Goal: Task Accomplishment & Management: Manage account settings

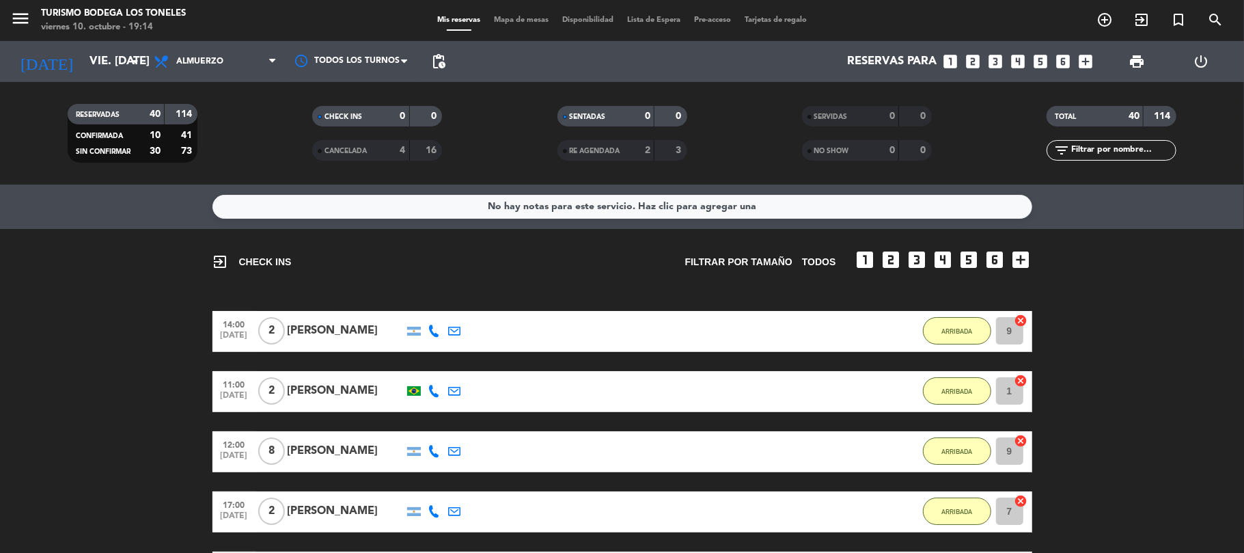
scroll to position [1983, 0]
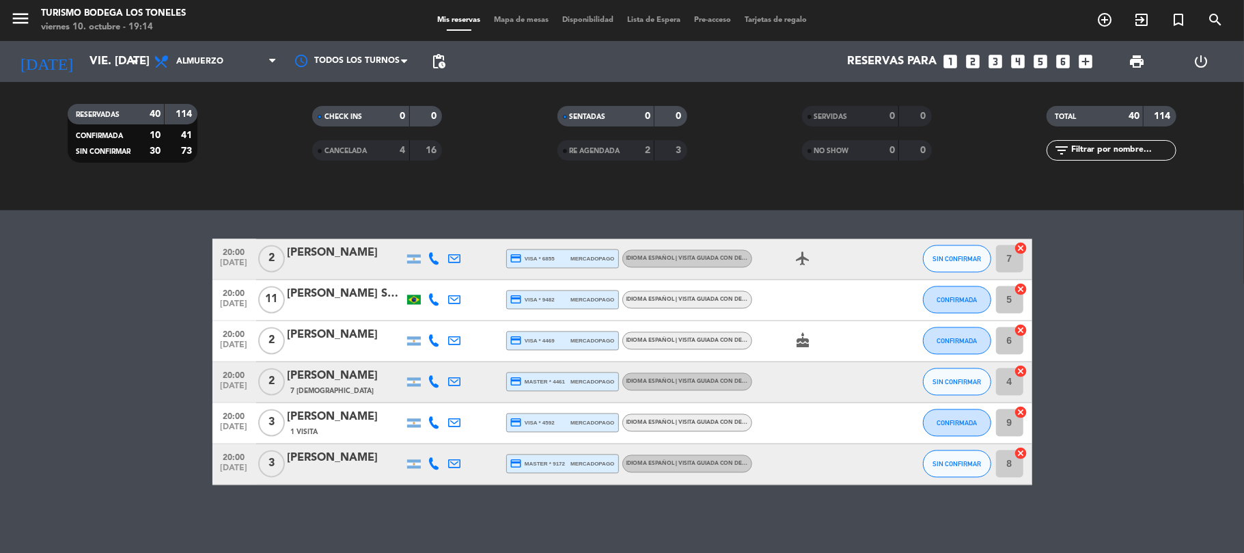
click at [98, 19] on div "Turismo Bodega Los Toneles" at bounding box center [113, 14] width 145 height 14
click at [30, 19] on icon "menu" at bounding box center [20, 18] width 20 height 20
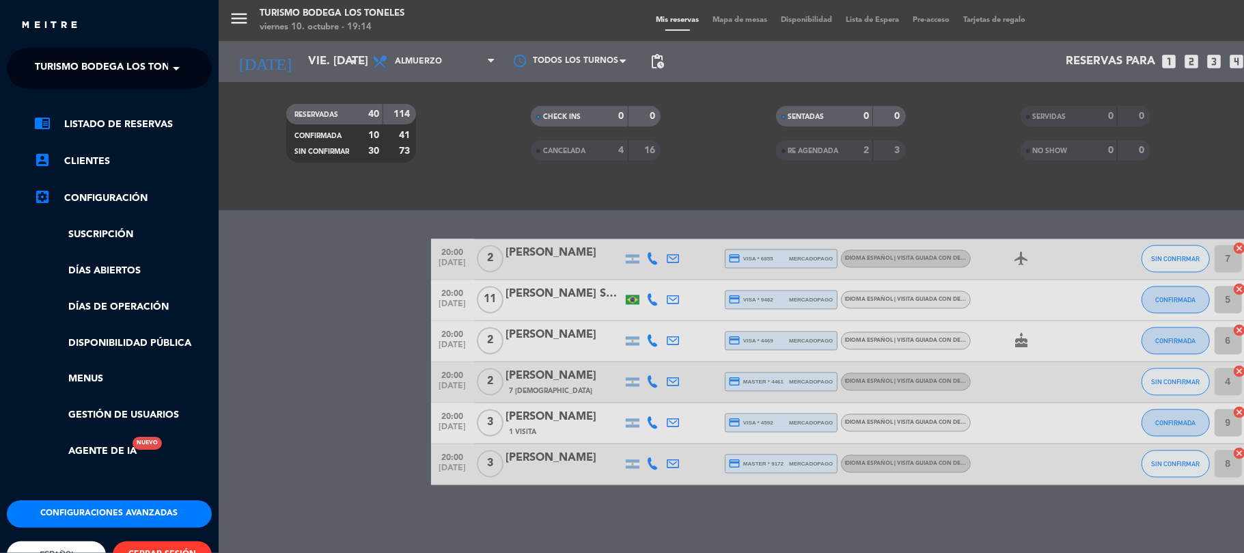
click at [325, 325] on div "menu Turismo Bodega Los Toneles viernes 10. octubre - 19:14 Mis reservas Mapa d…" at bounding box center [841, 276] width 1244 height 553
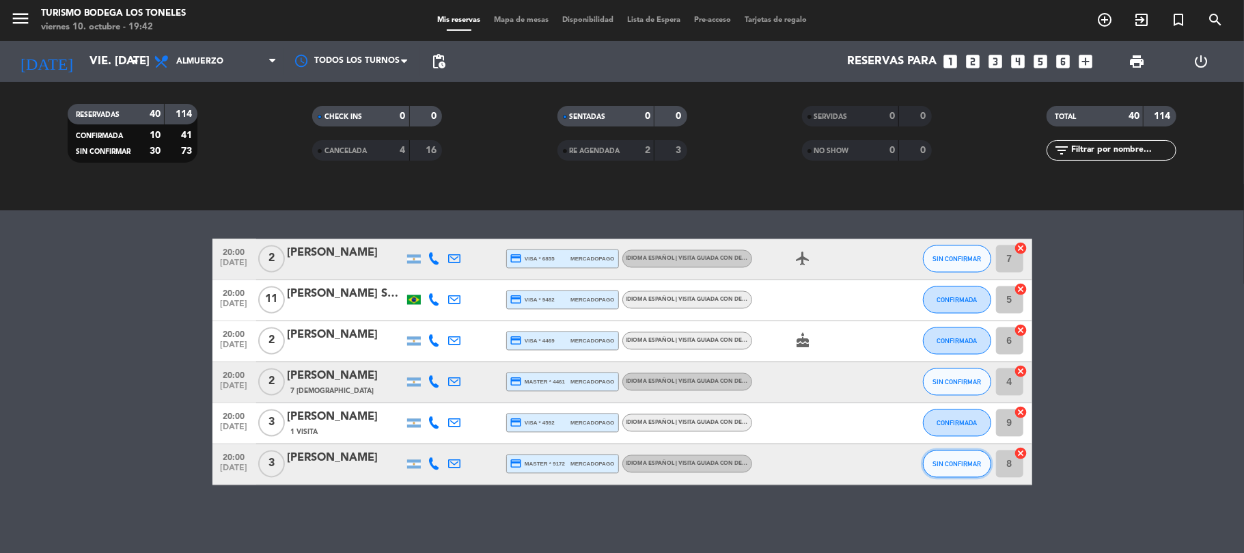
click at [945, 471] on button "SIN CONFIRMAR" at bounding box center [957, 463] width 68 height 27
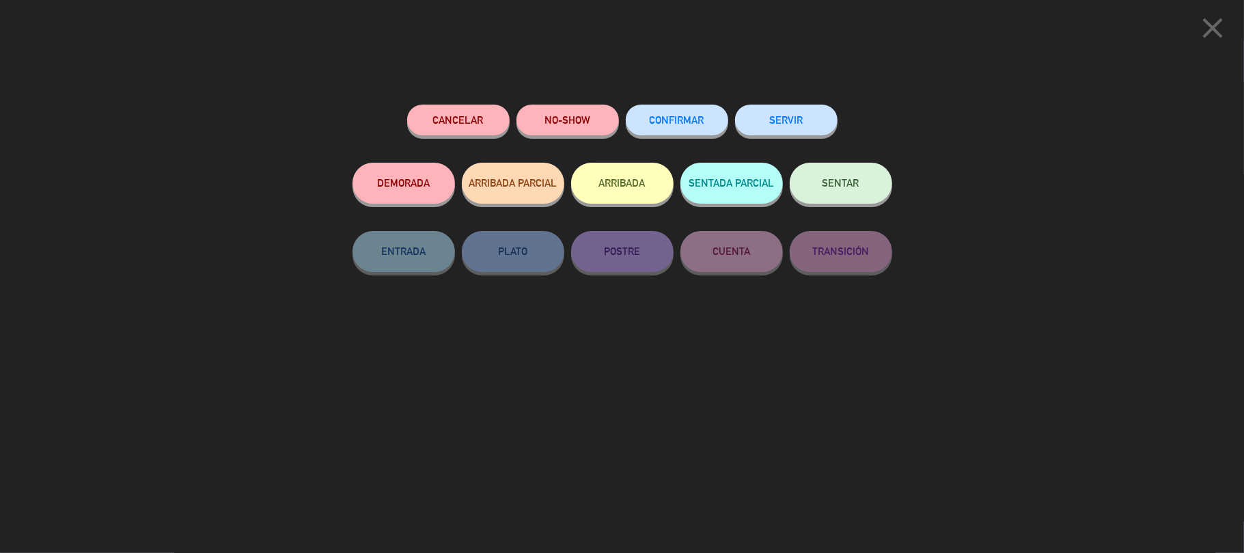
click at [627, 189] on button "ARRIBADA" at bounding box center [622, 183] width 102 height 41
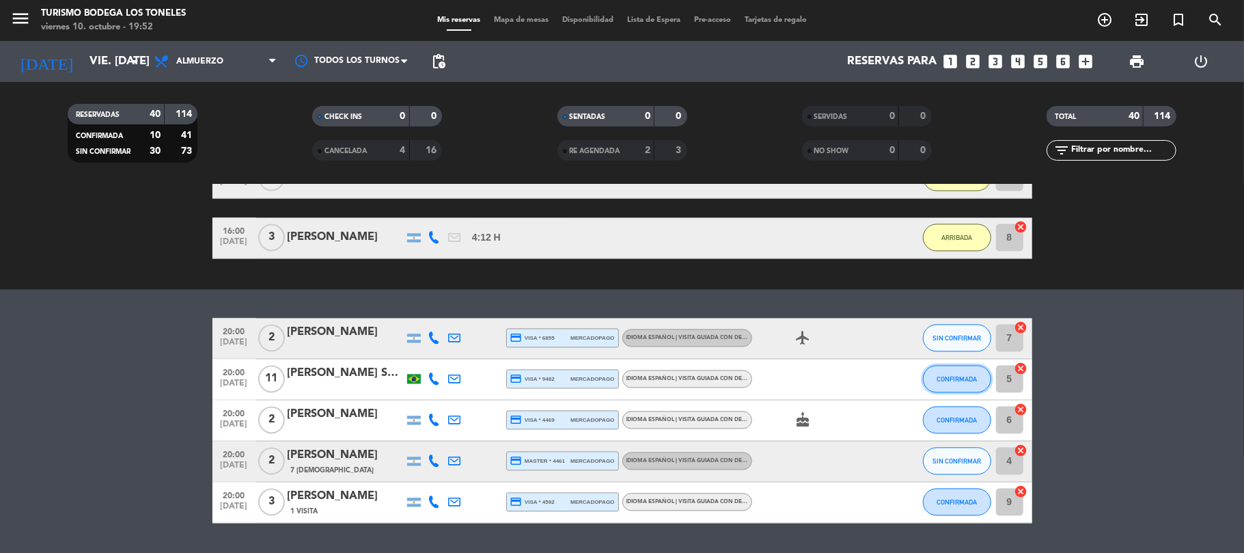
click at [944, 376] on span "CONFIRMADA" at bounding box center [956, 380] width 40 height 8
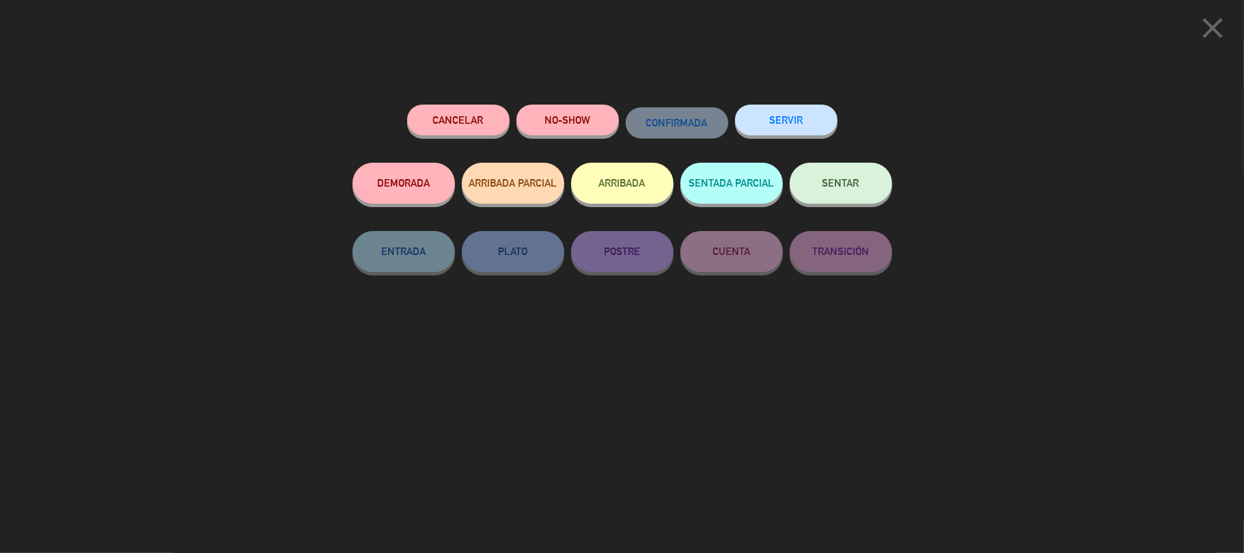
click at [628, 178] on button "ARRIBADA" at bounding box center [622, 183] width 102 height 41
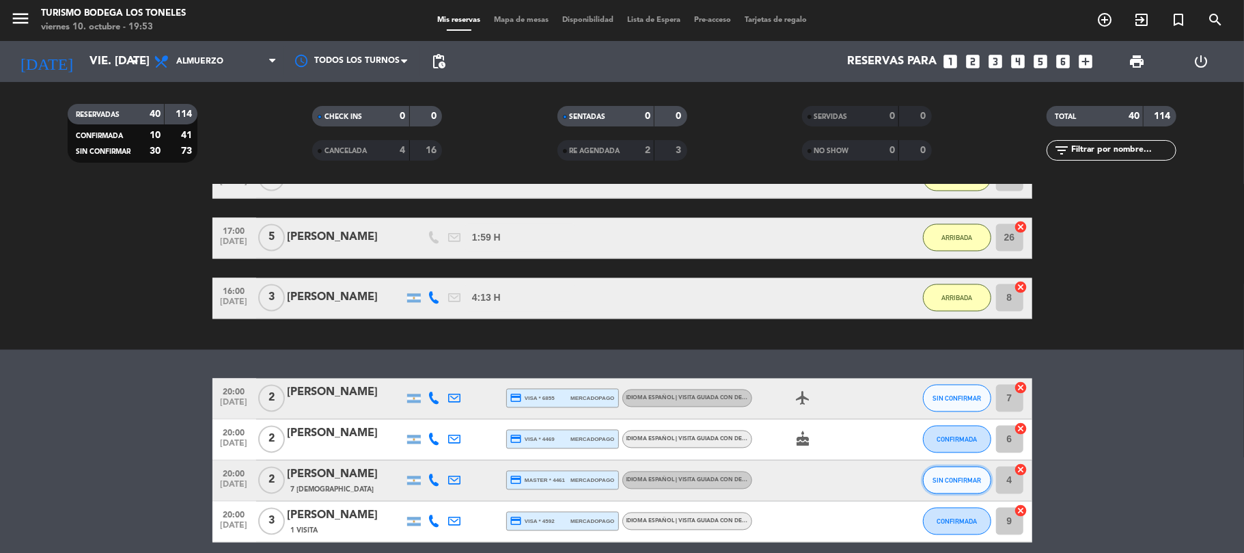
click at [945, 479] on span "SIN CONFIRMAR" at bounding box center [956, 481] width 48 height 8
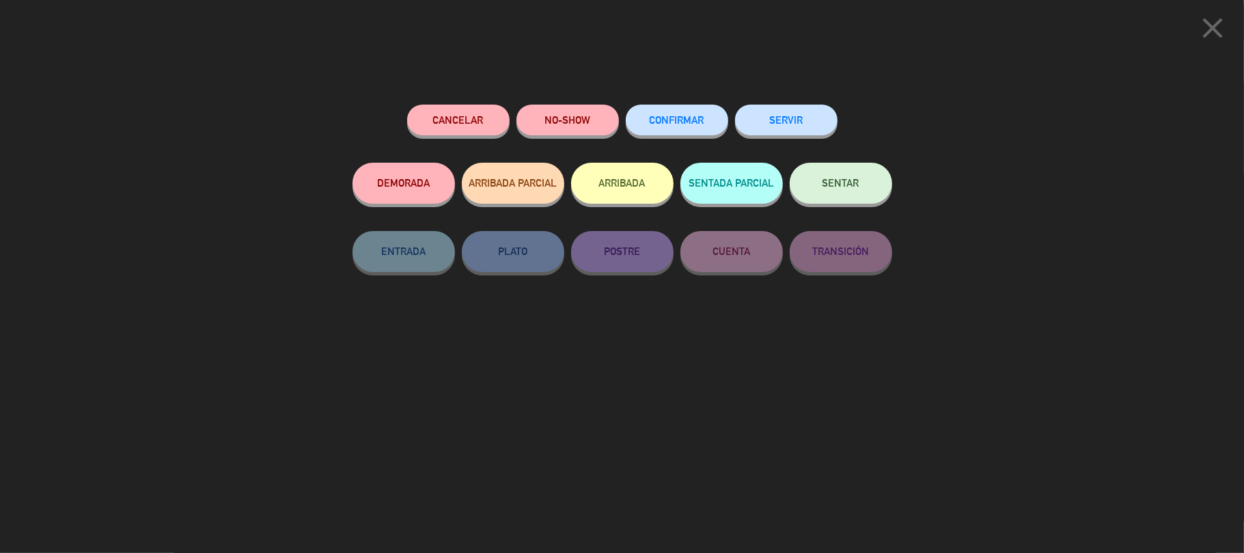
click at [642, 192] on button "ARRIBADA" at bounding box center [622, 183] width 102 height 41
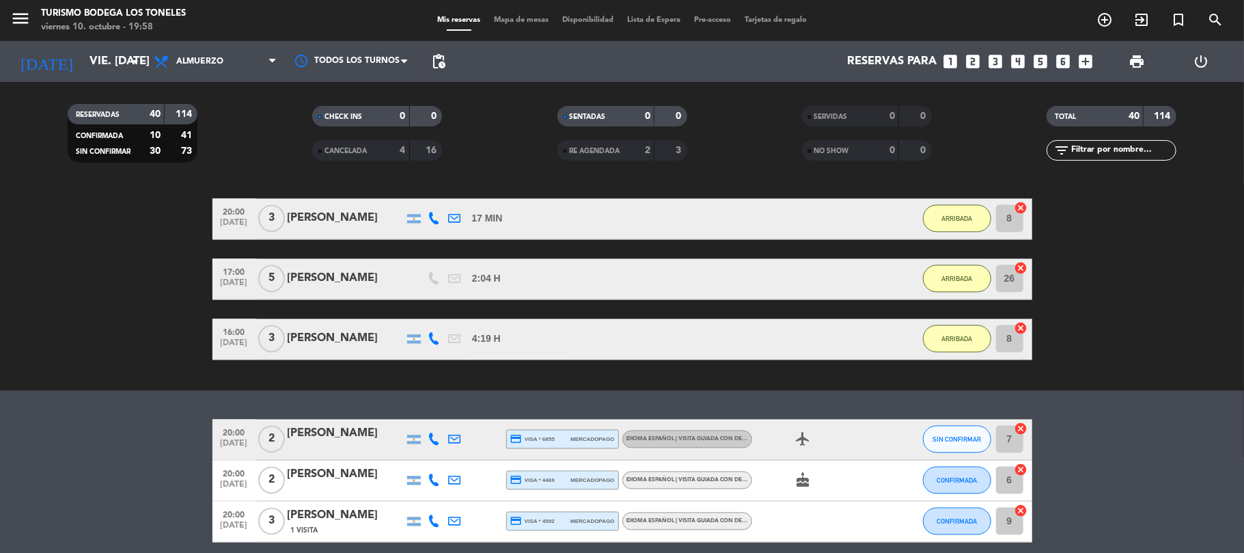
scroll to position [2041, 0]
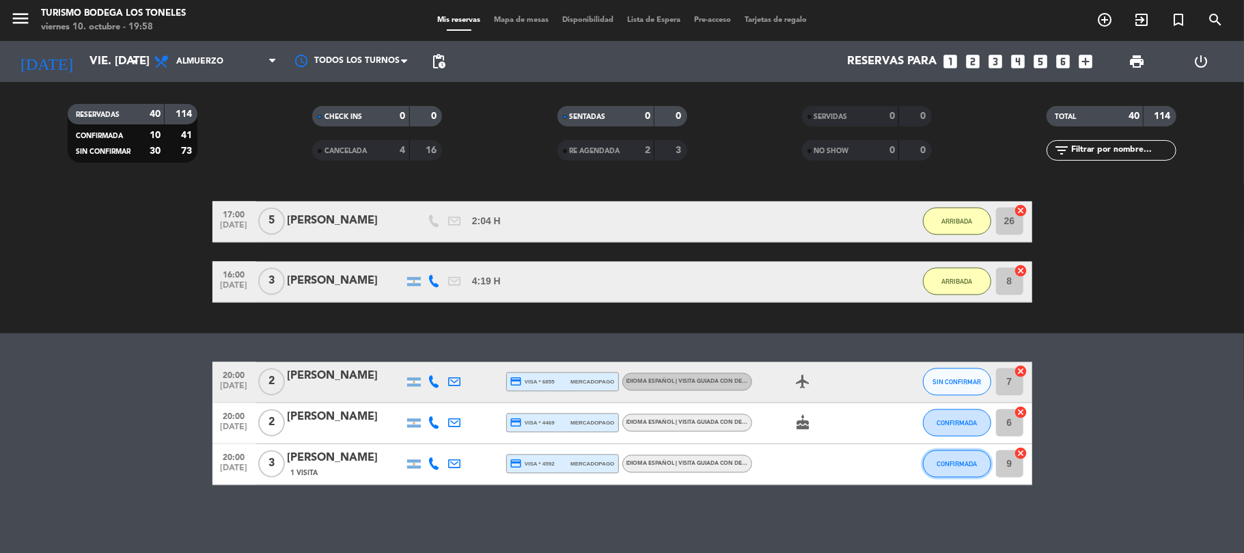
click at [962, 467] on span "CONFIRMADA" at bounding box center [956, 464] width 40 height 8
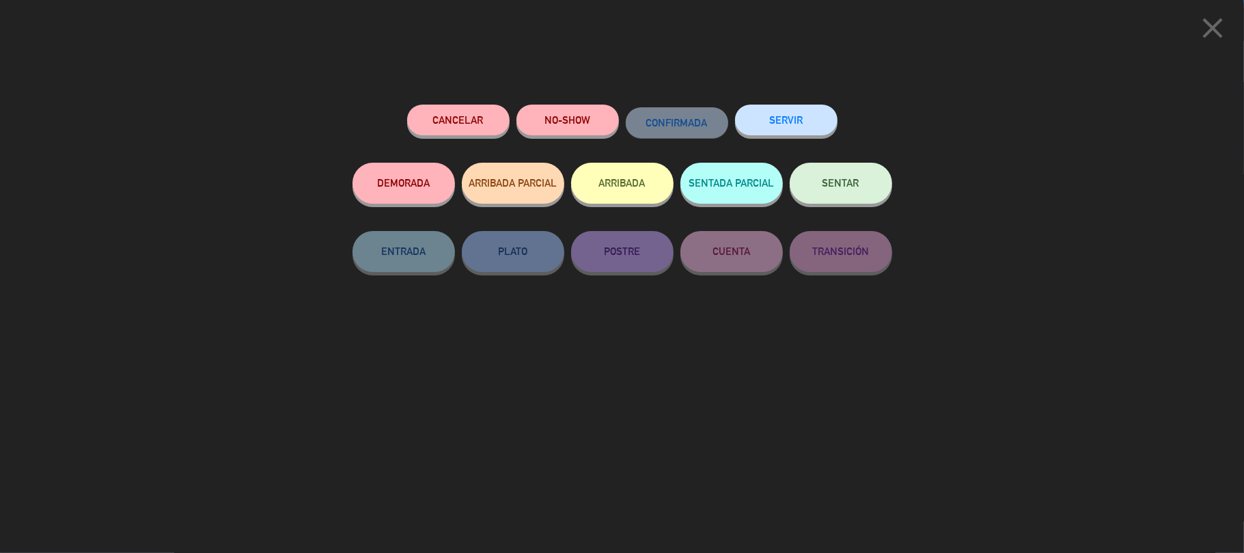
click at [630, 191] on button "ARRIBADA" at bounding box center [622, 183] width 102 height 41
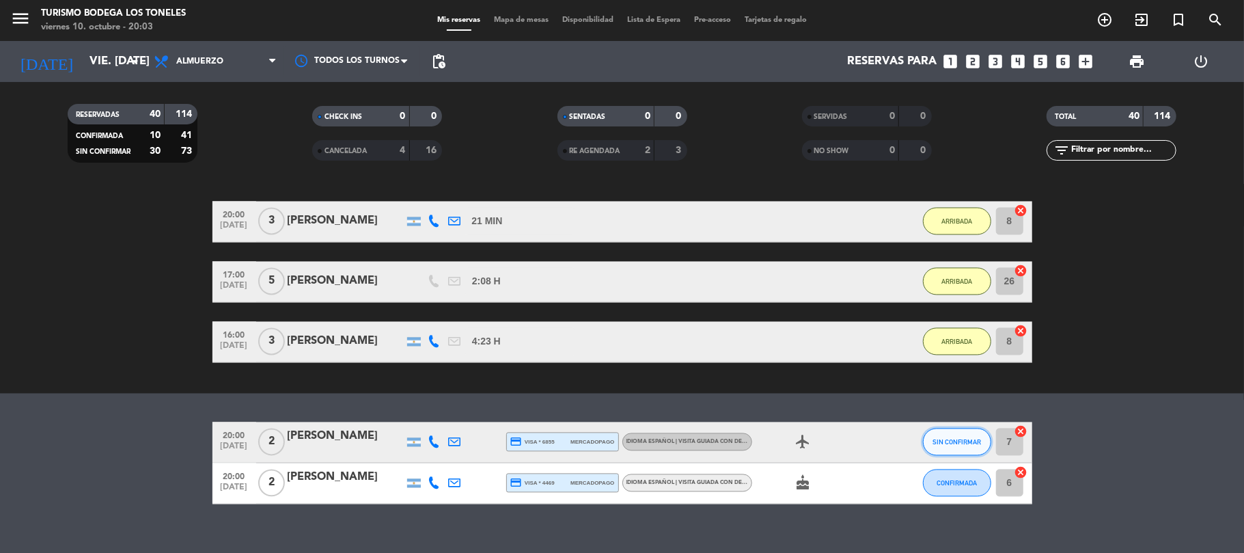
click at [936, 443] on span "SIN CONFIRMAR" at bounding box center [956, 442] width 48 height 8
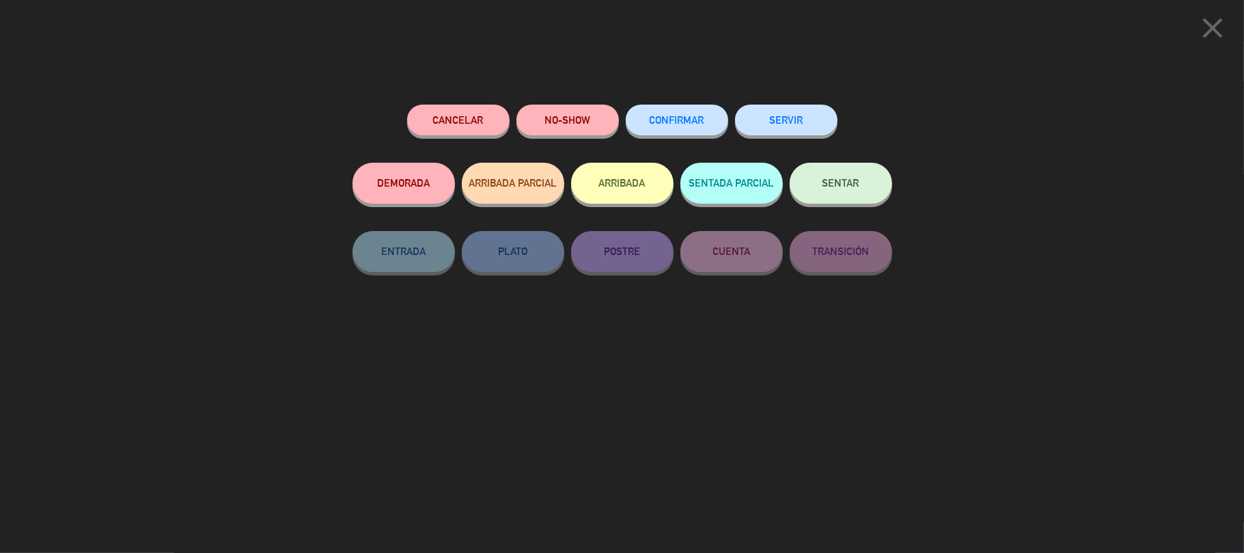
click at [627, 182] on button "ARRIBADA" at bounding box center [622, 183] width 102 height 41
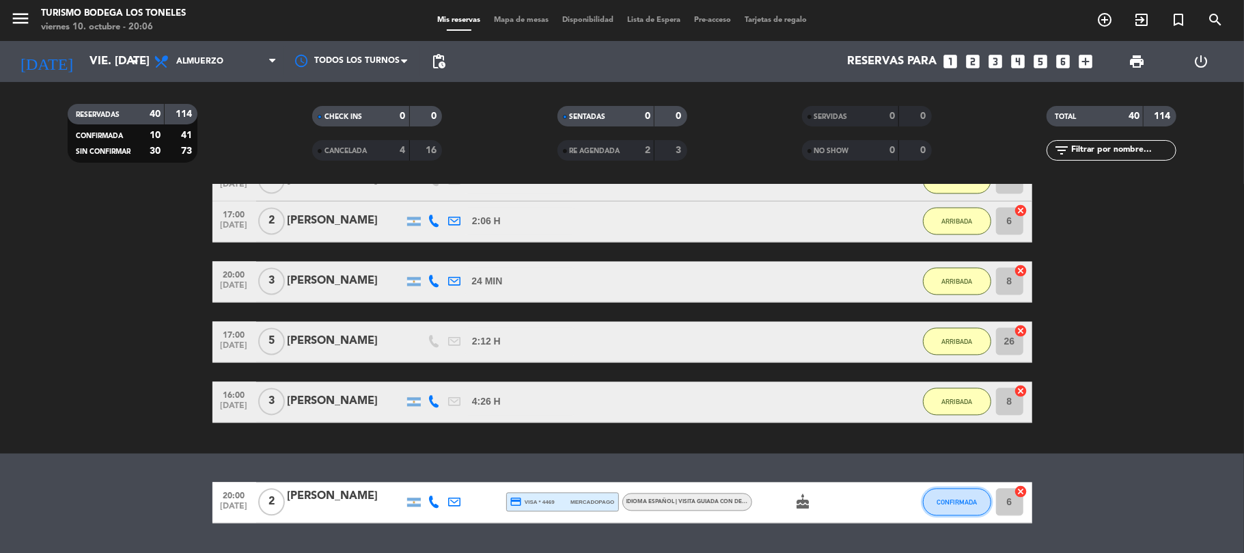
click at [956, 500] on span "CONFIRMADA" at bounding box center [956, 503] width 40 height 8
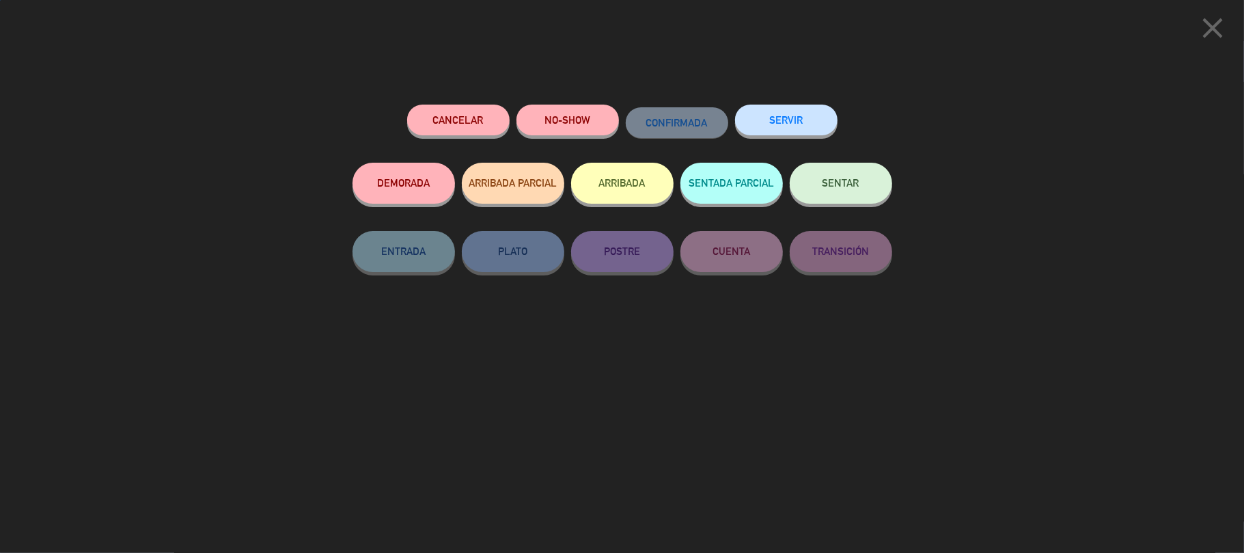
drag, startPoint x: 601, startPoint y: 190, endPoint x: 593, endPoint y: 193, distance: 8.6
click at [601, 189] on button "ARRIBADA" at bounding box center [622, 183] width 102 height 41
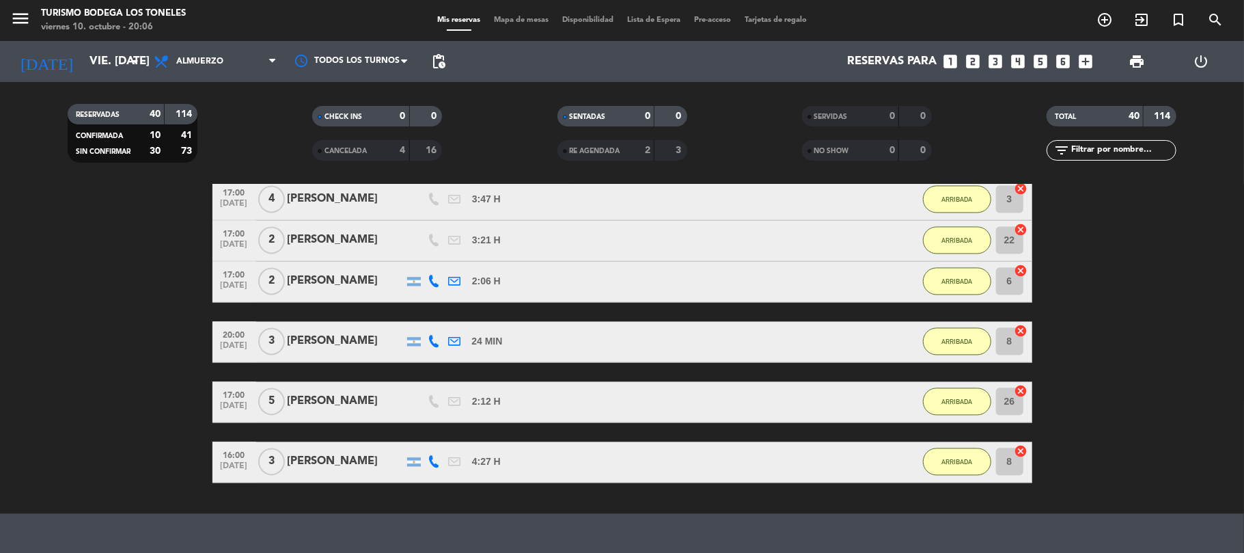
click at [117, 41] on div "[DATE] vie. [DATE] arrow_drop_down" at bounding box center [78, 61] width 137 height 41
click at [120, 55] on input "vie. [DATE]" at bounding box center [157, 61] width 148 height 27
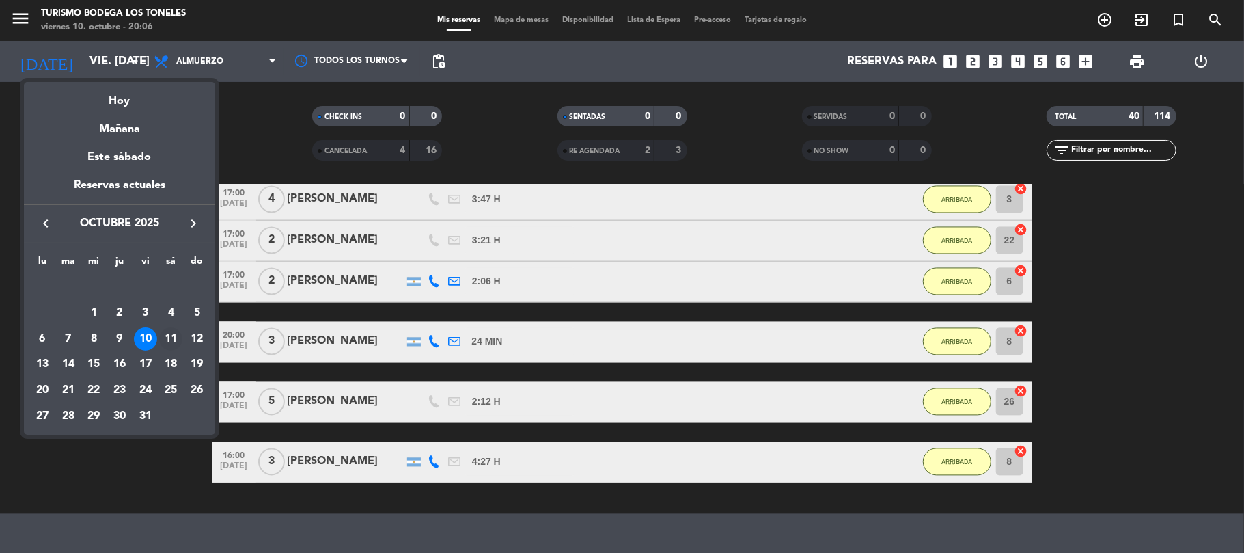
click at [172, 337] on div "11" at bounding box center [170, 338] width 23 height 23
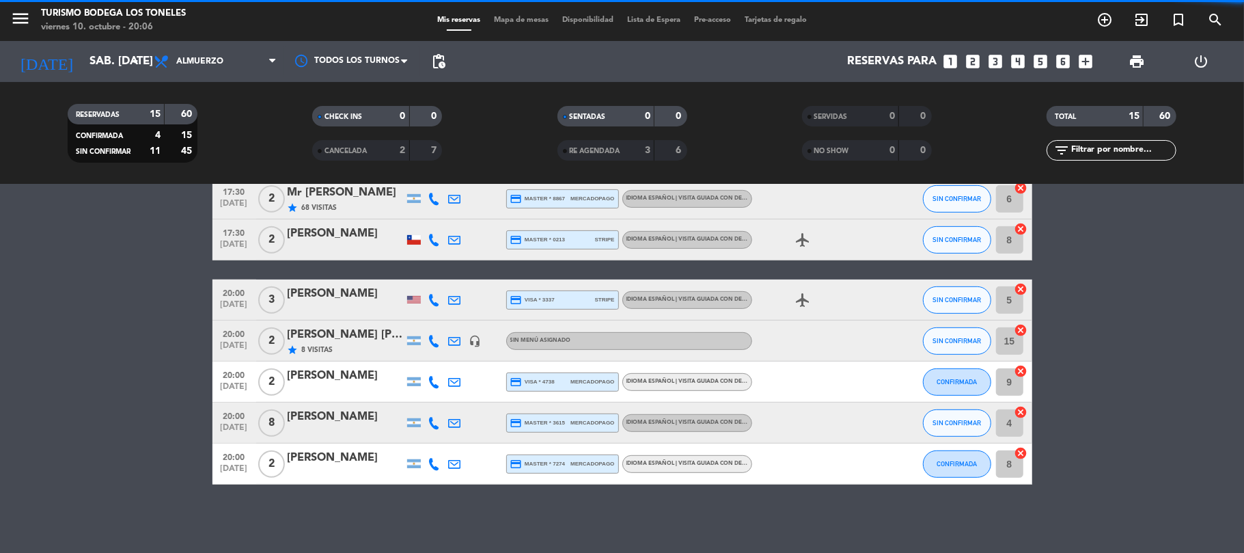
scroll to position [0, 0]
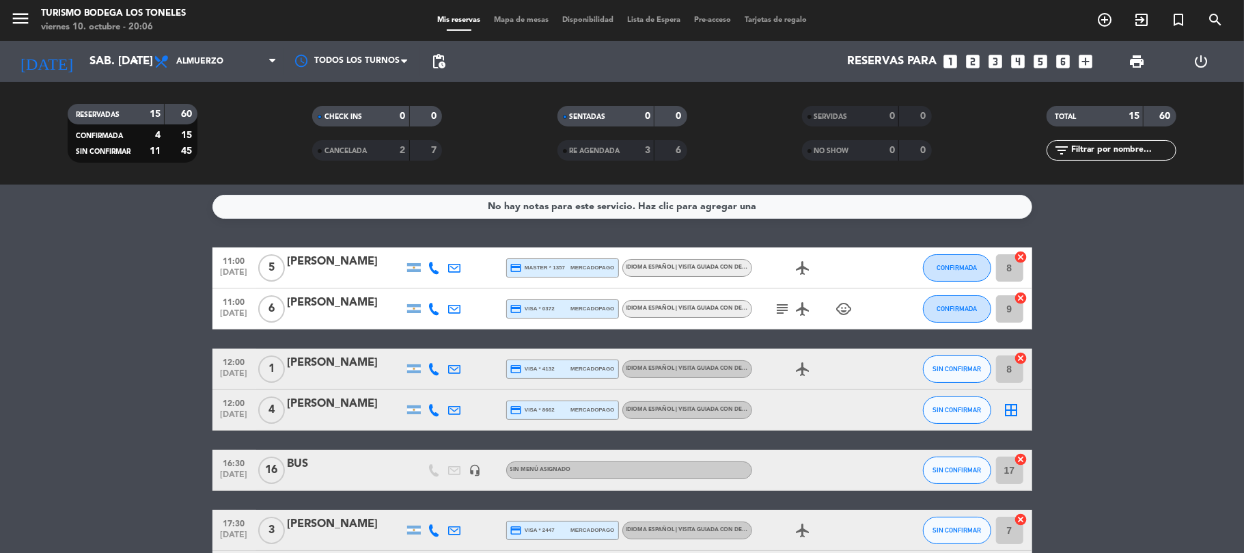
click at [779, 302] on icon "subject" at bounding box center [782, 308] width 16 height 16
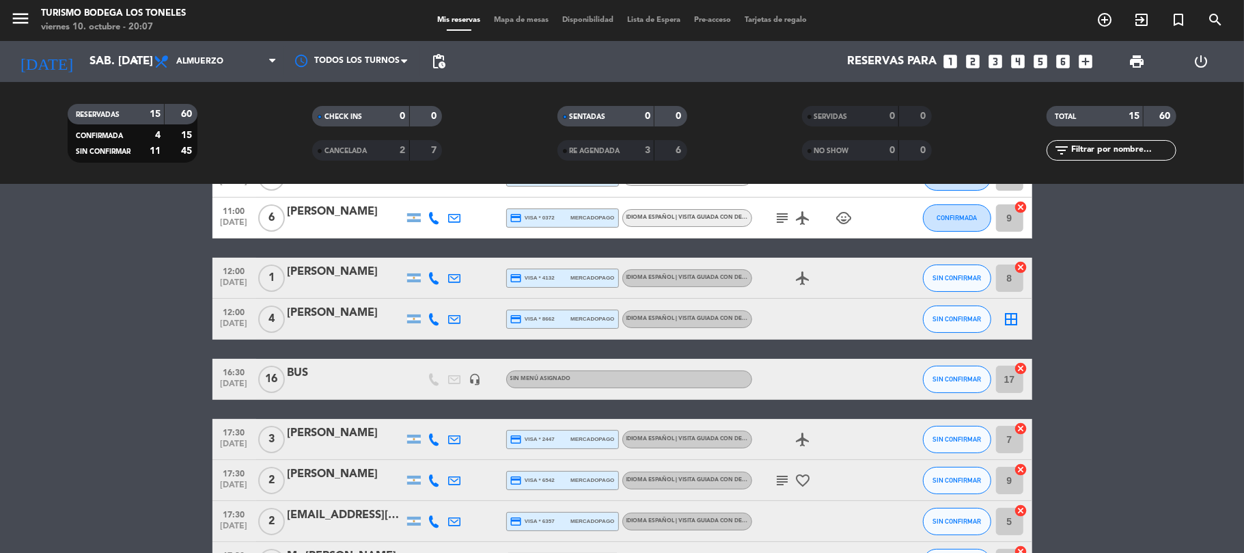
scroll to position [182, 0]
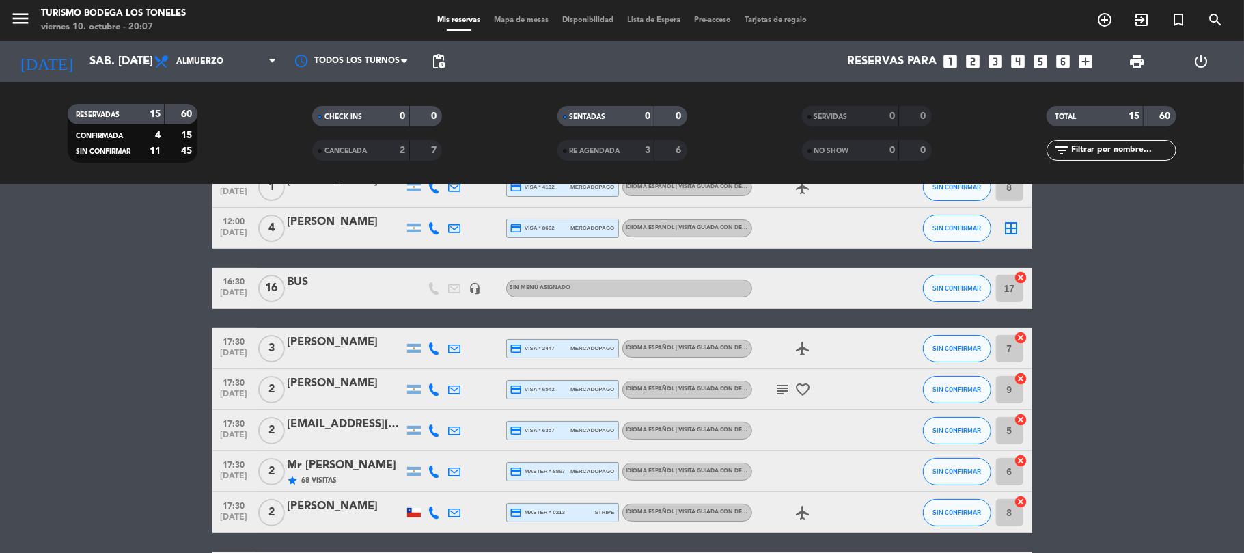
click at [785, 391] on icon "subject" at bounding box center [782, 389] width 16 height 16
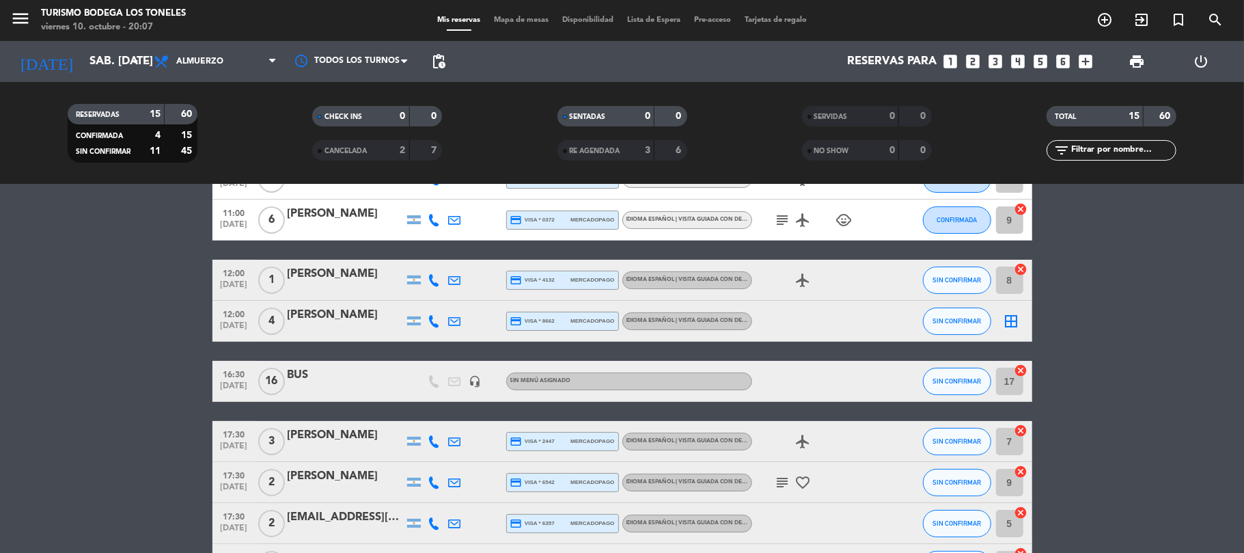
scroll to position [0, 0]
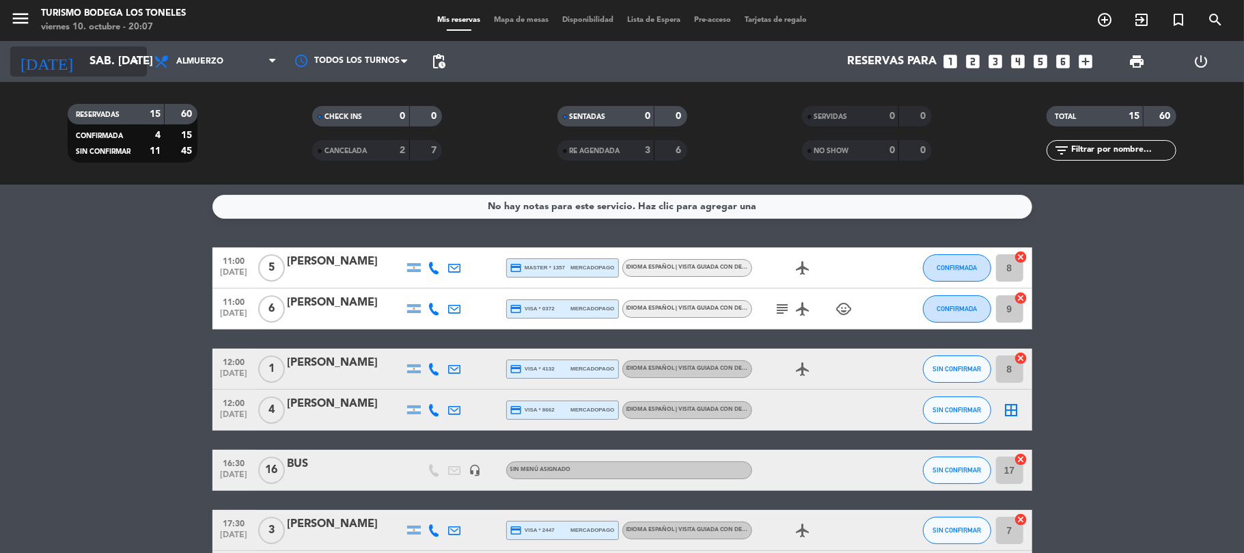
click at [107, 56] on input "sáb. [DATE]" at bounding box center [157, 61] width 148 height 27
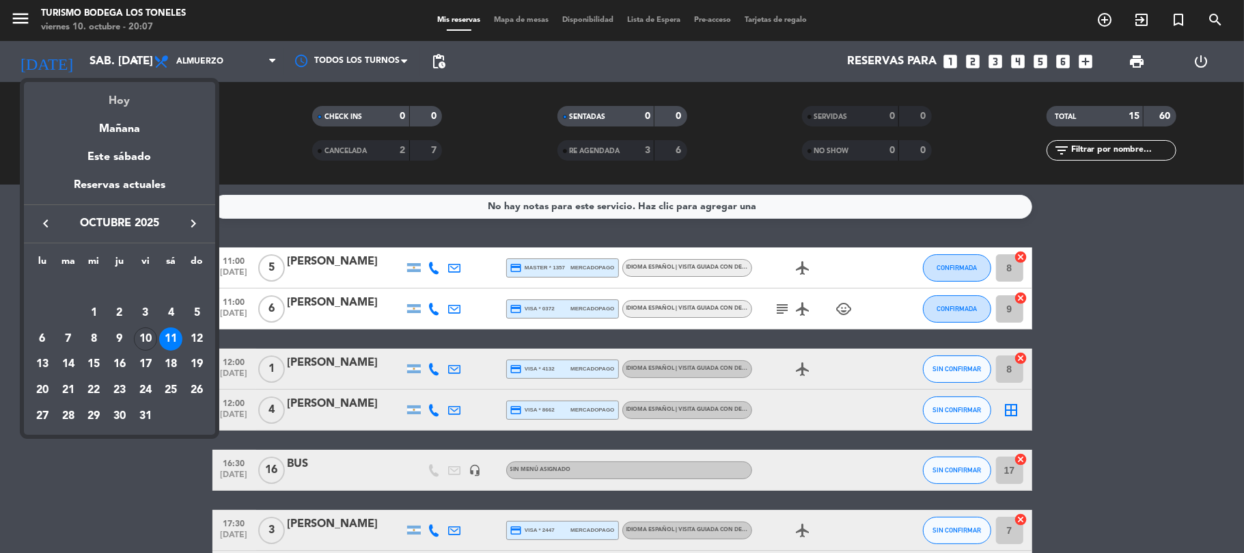
click at [124, 93] on div "Hoy" at bounding box center [119, 96] width 191 height 28
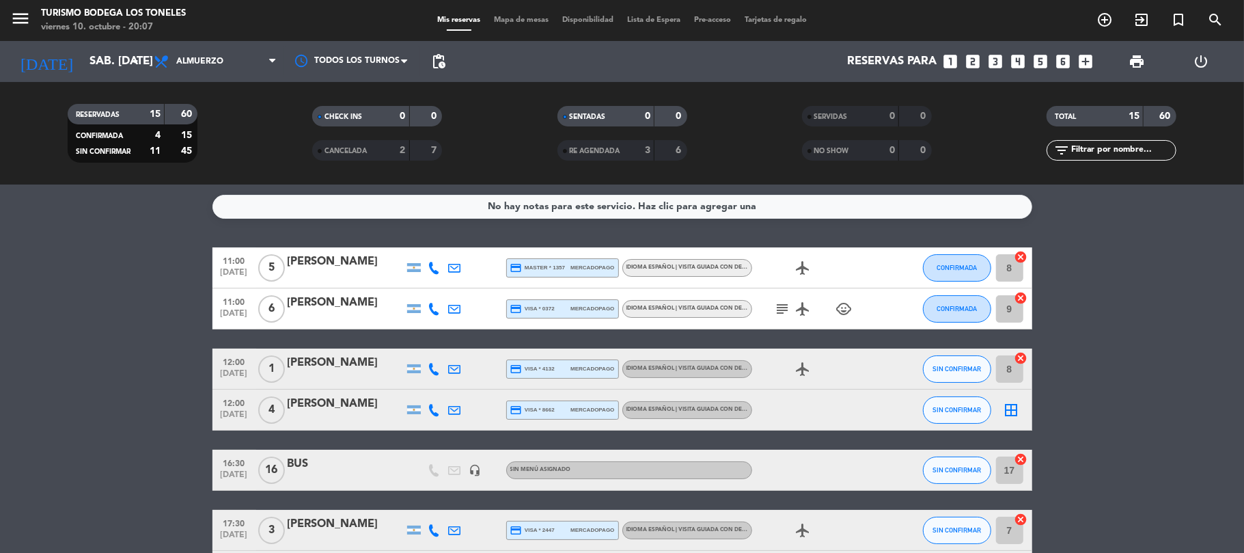
type input "vie. [DATE]"
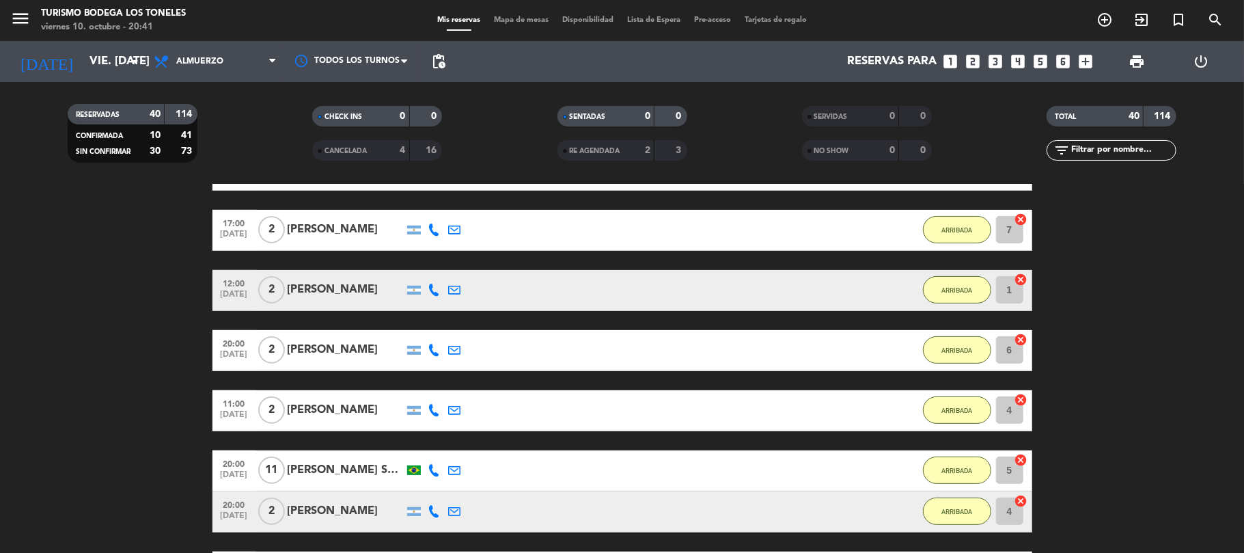
scroll to position [637, 0]
